Goal: Check status

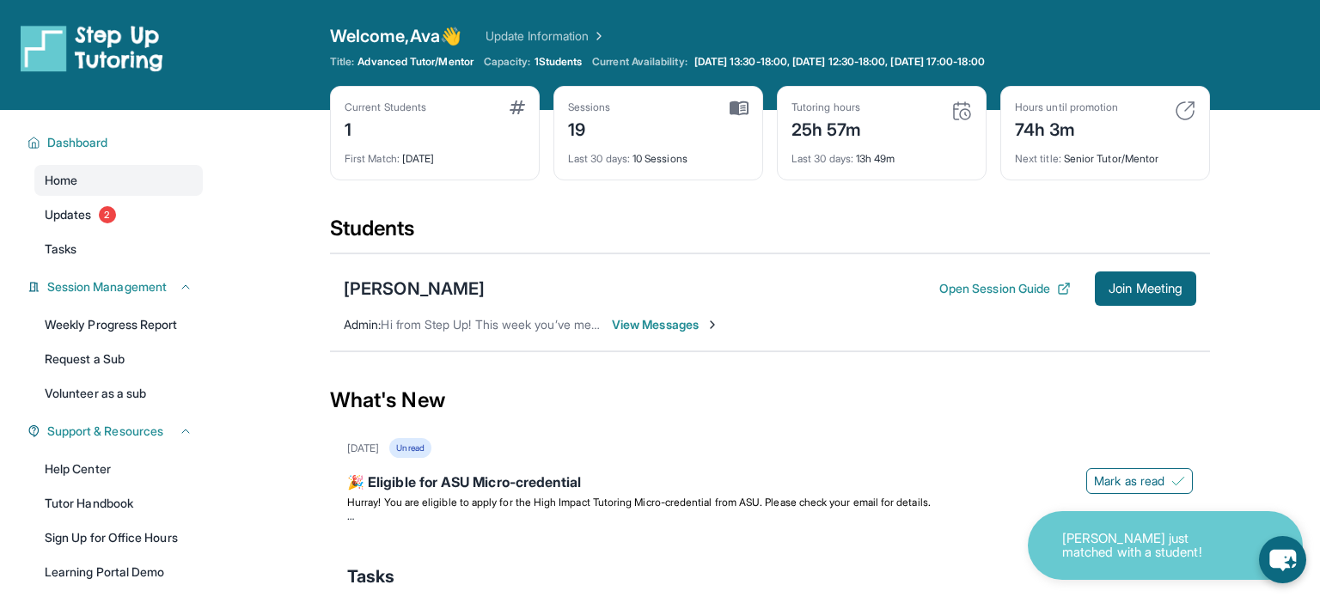
click at [685, 156] on div "Last 30 days : 10 Sessions" at bounding box center [658, 154] width 180 height 24
click at [717, 241] on div "Students" at bounding box center [770, 234] width 880 height 38
